Goal: Task Accomplishment & Management: Use online tool/utility

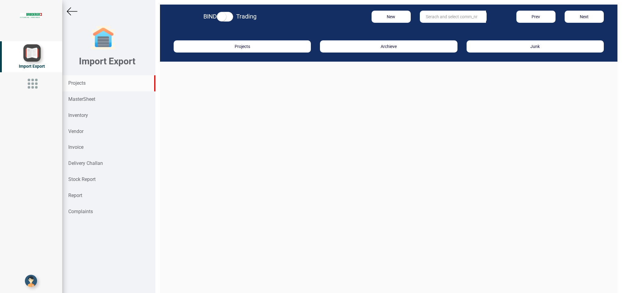
click at [91, 83] on div "Projects" at bounding box center [108, 83] width 93 height 16
click at [427, 18] on input "text" at bounding box center [453, 17] width 66 height 12
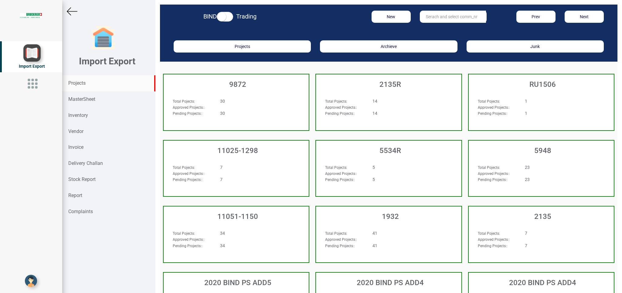
drag, startPoint x: 422, startPoint y: 14, endPoint x: 432, endPoint y: 14, distance: 9.7
click at [423, 14] on input "text" at bounding box center [453, 17] width 66 height 12
type input "11025-0109"
click at [440, 28] on strong "11025-0109" at bounding box center [437, 29] width 23 height 5
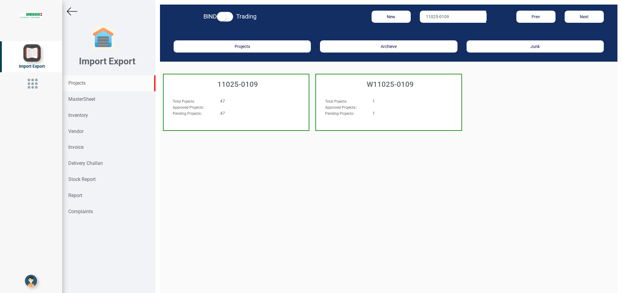
click at [248, 101] on div "47" at bounding box center [249, 101] width 66 height 6
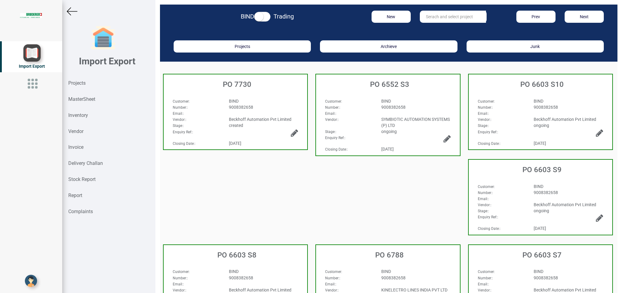
click at [296, 100] on div "BIND" at bounding box center [263, 101] width 79 height 6
select select "INR"
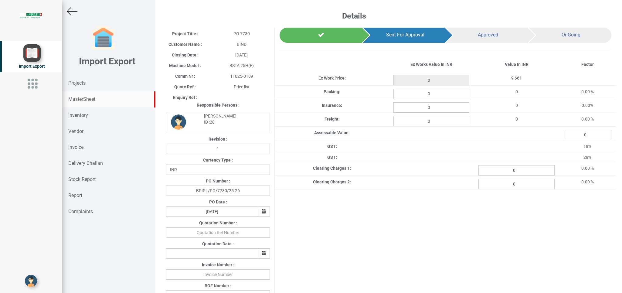
type input "9661"
click at [88, 99] on strong "MasterSheet" at bounding box center [81, 99] width 27 height 6
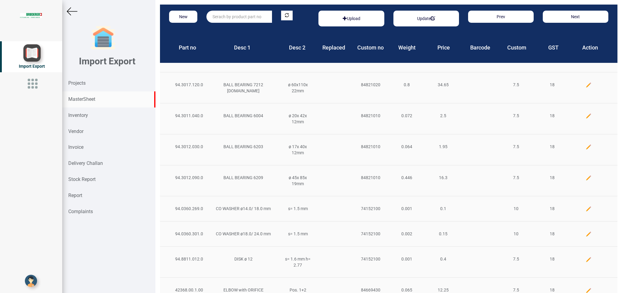
click at [226, 15] on input "text" at bounding box center [240, 17] width 66 height 12
type input "e"
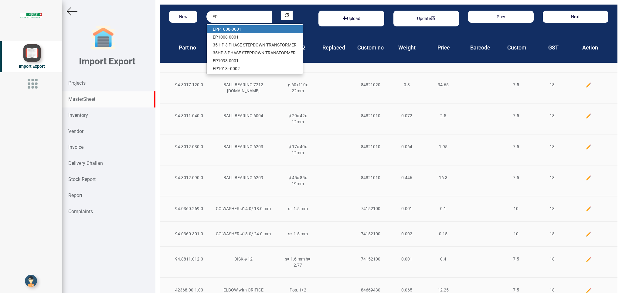
click at [237, 28] on link "EP P1008-0001" at bounding box center [255, 29] width 96 height 8
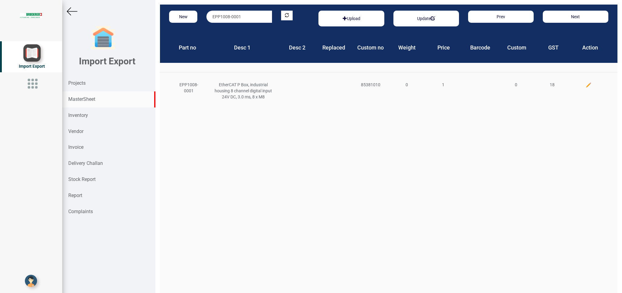
drag, startPoint x: 246, startPoint y: 14, endPoint x: 162, endPoint y: 14, distance: 83.8
click at [207, 14] on input "EPP1008-0001" at bounding box center [240, 17] width 66 height 12
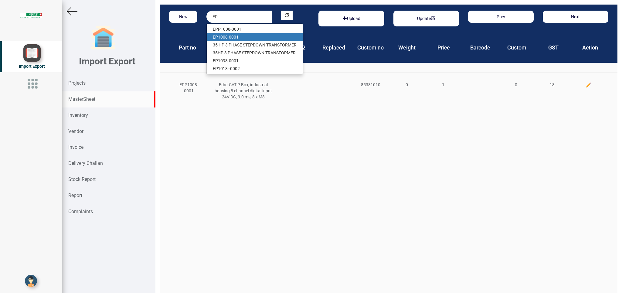
click at [231, 36] on link "EP 1008-0001" at bounding box center [255, 37] width 96 height 8
type input "EP1008-0001"
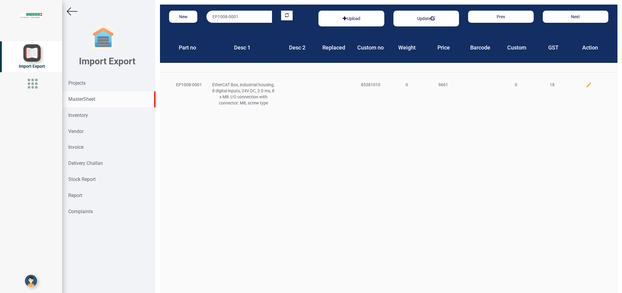
click at [586, 84] on img at bounding box center [589, 85] width 6 height 6
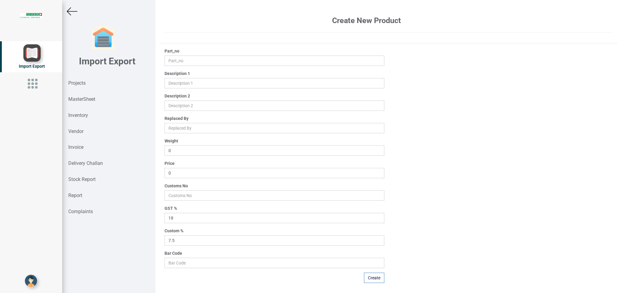
type input "EP1008-0001"
type input "EtherCAT Box, industrial housing, 8 digital inputs, 24V DC, 3.0 ms, 8 x M8: I/O…"
type input "9661"
type input "85381010"
type input "0"
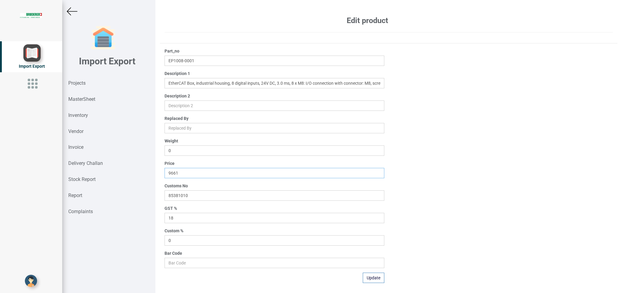
click at [184, 172] on input "9661" at bounding box center [275, 173] width 220 height 10
type input "9660.12"
click at [369, 278] on button "Update" at bounding box center [374, 278] width 22 height 10
click at [73, 14] on img at bounding box center [72, 11] width 11 height 11
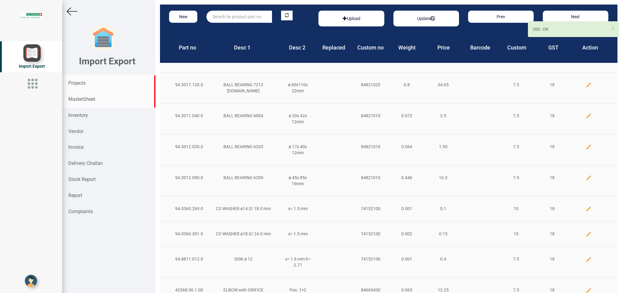
click at [81, 84] on strong "Projects" at bounding box center [76, 83] width 17 height 6
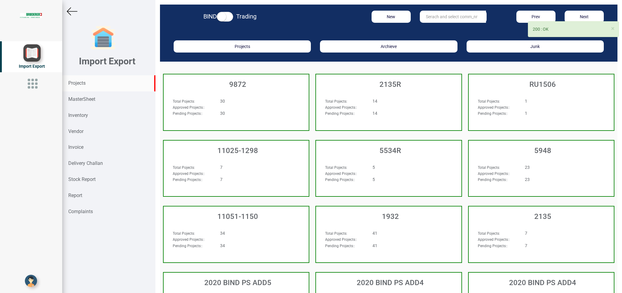
click at [436, 16] on input "text" at bounding box center [453, 17] width 66 height 12
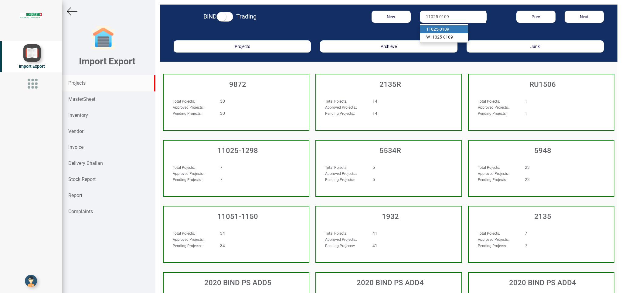
type input "11025-0109"
click at [438, 32] on strong "11025-0109" at bounding box center [437, 29] width 23 height 5
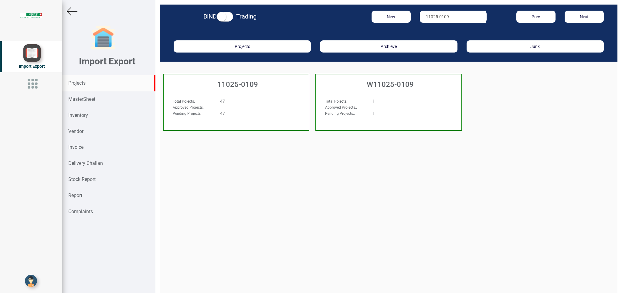
click at [265, 99] on div "47" at bounding box center [249, 101] width 66 height 6
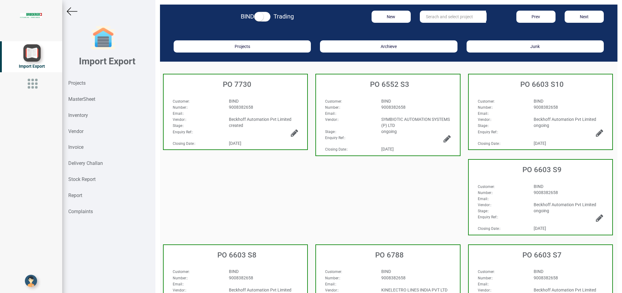
click at [266, 104] on div "BIND" at bounding box center [263, 101] width 79 height 6
select select "INR"
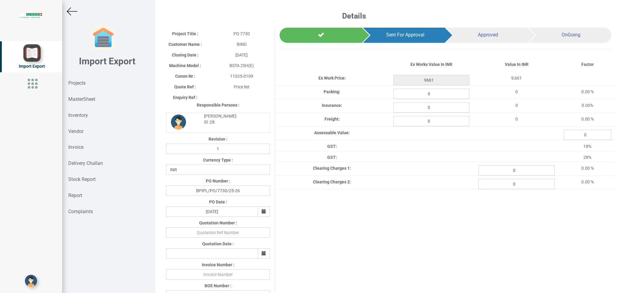
scroll to position [281, 0]
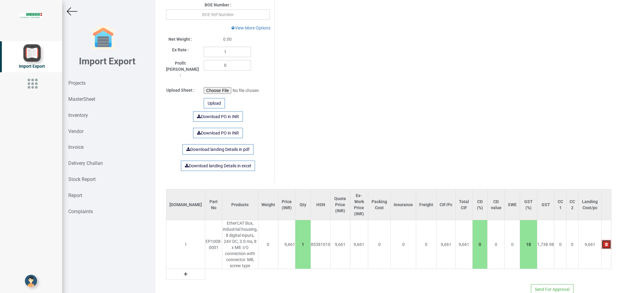
click at [602, 240] on button "button" at bounding box center [606, 244] width 9 height 9
type input "0"
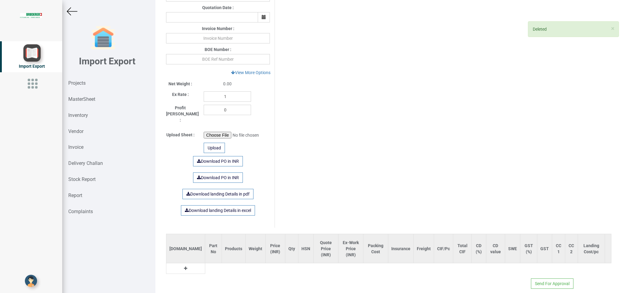
click at [182, 265] on button at bounding box center [185, 268] width 7 height 7
click at [205, 265] on input "text" at bounding box center [215, 270] width 20 height 10
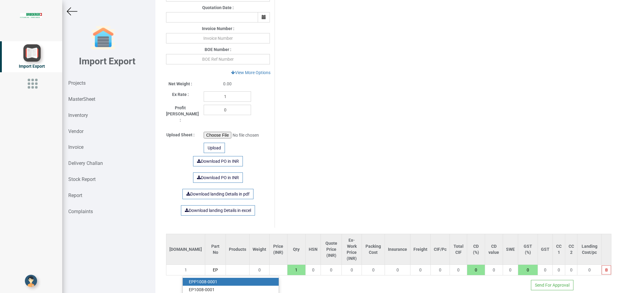
type input "EP"
click at [217, 278] on link "EP P1008-0001" at bounding box center [231, 282] width 96 height 8
type input "1"
type input "EPP1008-0001"
type input "18"
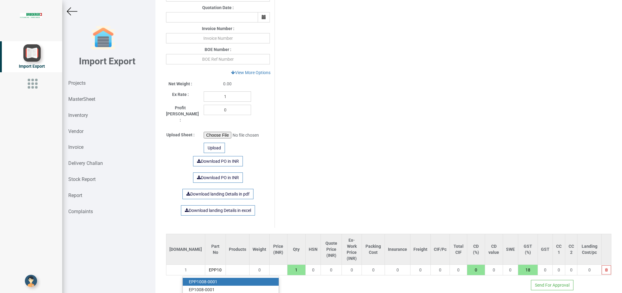
scroll to position [0, 15]
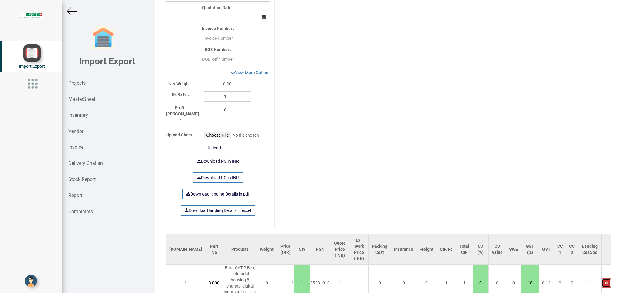
click at [602, 278] on button "button" at bounding box center [606, 282] width 9 height 9
type input "0"
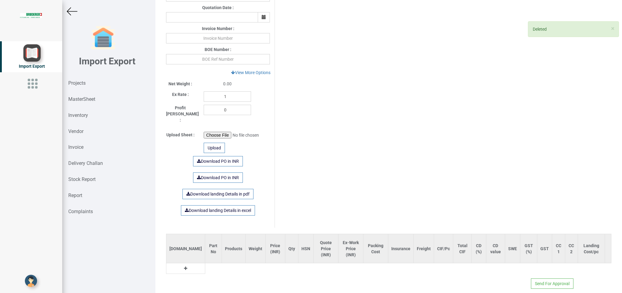
click at [184, 266] on icon at bounding box center [185, 268] width 3 height 4
click at [205, 265] on input "text" at bounding box center [215, 270] width 20 height 10
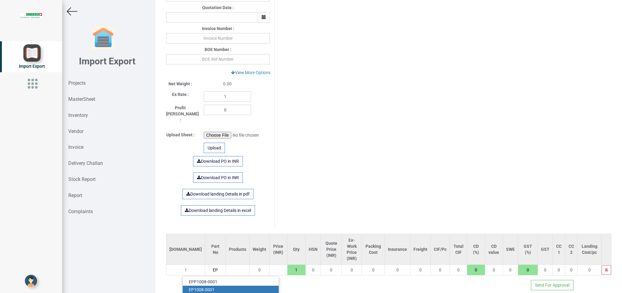
type input "EP"
click at [215, 286] on link "EP 1008-0001" at bounding box center [231, 290] width 96 height 8
type input "9660.12"
type input "EP1008-0001"
type input "18"
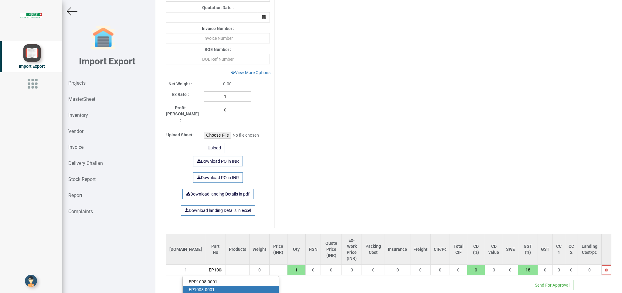
scroll to position [0, 14]
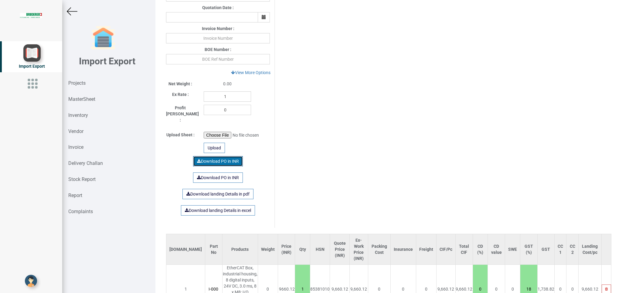
click at [220, 156] on link "Download PO in INR" at bounding box center [218, 161] width 50 height 10
